Goal: Navigation & Orientation: Find specific page/section

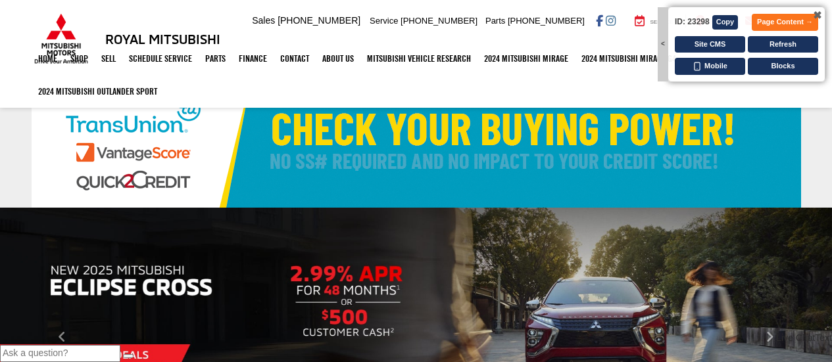
select select "Mitsubishi"
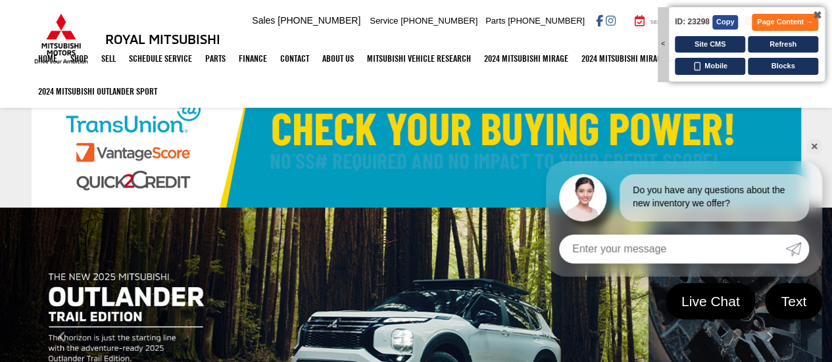
click at [717, 24] on button "Copy" at bounding box center [725, 22] width 26 height 14
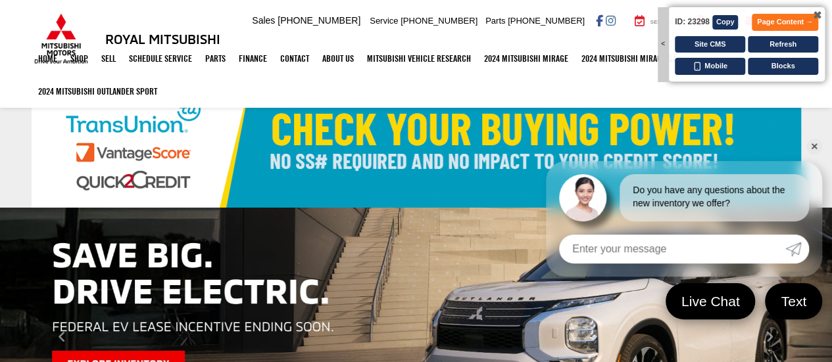
click at [818, 16] on span "✖" at bounding box center [817, 16] width 9 height 11
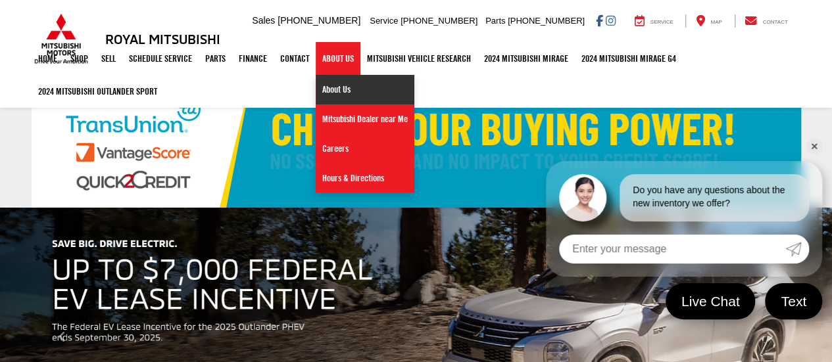
click at [347, 89] on link "About Us" at bounding box center [365, 90] width 99 height 30
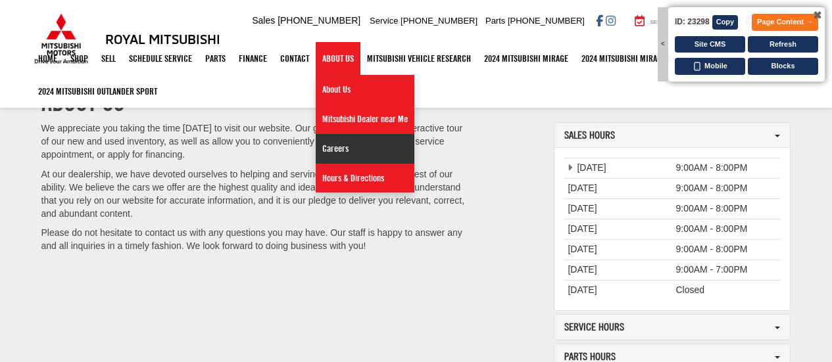
click at [337, 149] on link "Careers" at bounding box center [365, 149] width 99 height 30
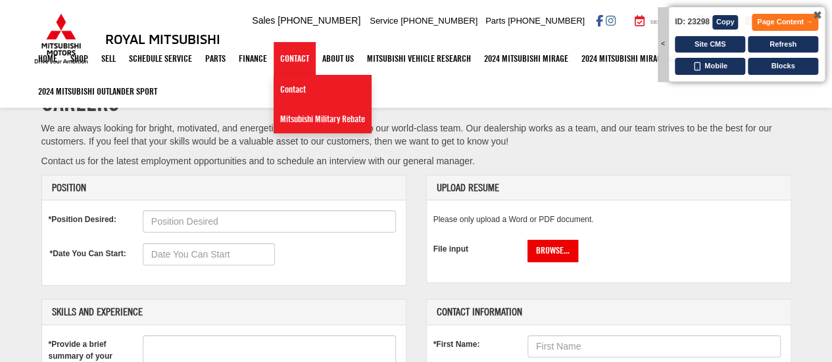
click at [300, 62] on link "Contact" at bounding box center [295, 58] width 42 height 33
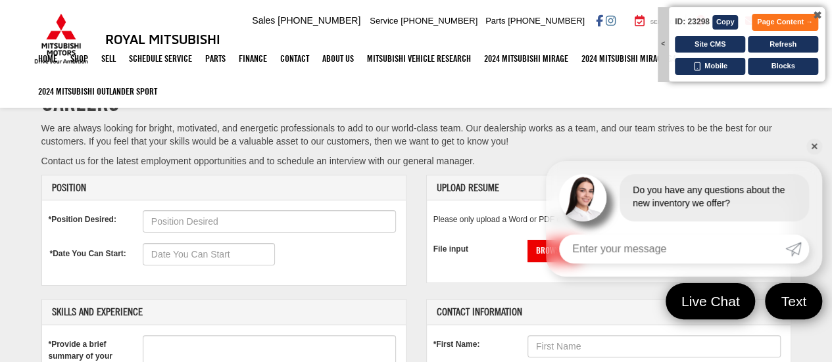
click at [67, 19] on img at bounding box center [61, 38] width 59 height 51
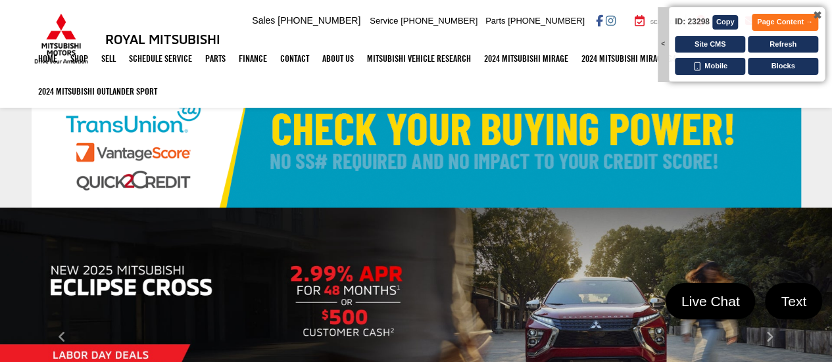
select select "Mitsubishi"
